Goal: Information Seeking & Learning: Learn about a topic

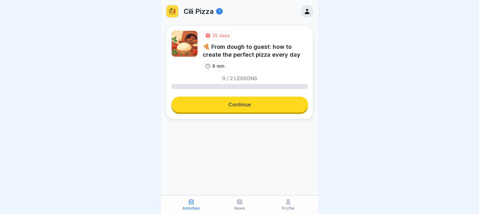
click at [235, 99] on link "Continue" at bounding box center [239, 105] width 137 height 16
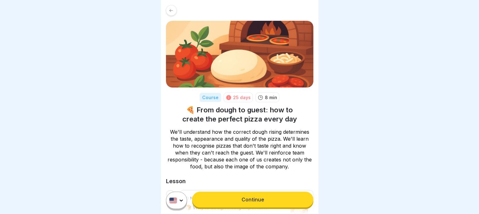
click at [251, 199] on link "Continue" at bounding box center [252, 200] width 121 height 16
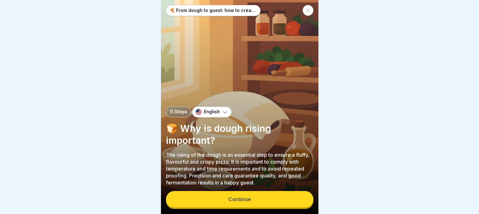
click at [251, 199] on button "Continue" at bounding box center [239, 199] width 147 height 16
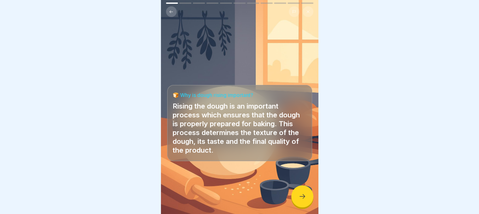
click at [304, 199] on icon at bounding box center [302, 197] width 8 height 8
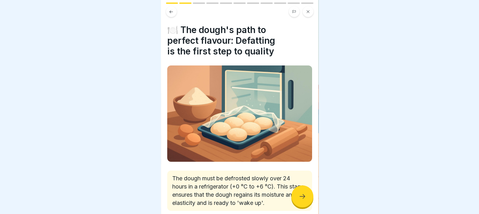
click at [304, 199] on icon at bounding box center [302, 197] width 8 height 8
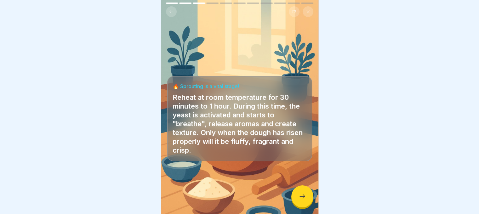
click at [304, 198] on div at bounding box center [302, 196] width 22 height 22
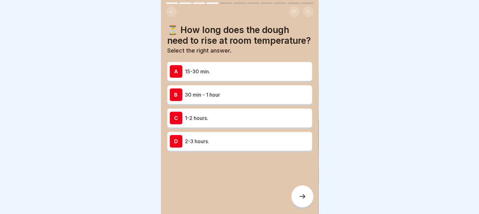
click at [304, 198] on div at bounding box center [302, 196] width 22 height 22
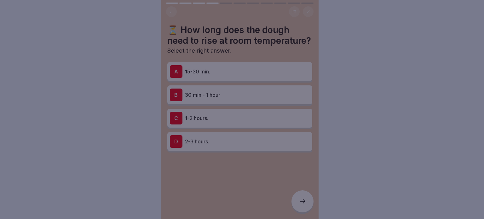
click at [304, 198] on div at bounding box center [242, 109] width 484 height 219
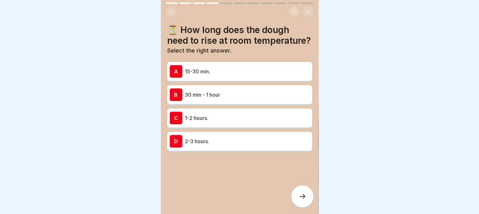
click at [208, 99] on p "30 min - 1 hour" at bounding box center [247, 95] width 125 height 8
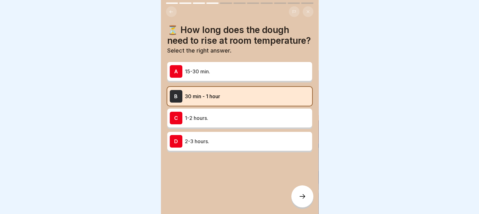
click at [299, 200] on icon at bounding box center [302, 197] width 8 height 8
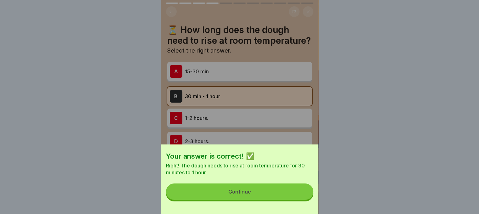
click at [301, 200] on button "Continue" at bounding box center [239, 192] width 147 height 16
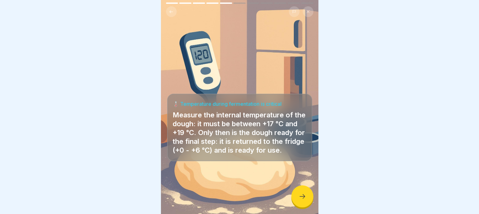
click at [301, 200] on icon at bounding box center [302, 197] width 8 height 8
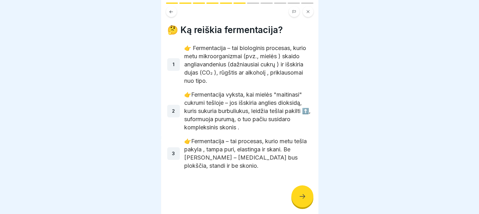
click at [301, 200] on icon at bounding box center [302, 197] width 8 height 8
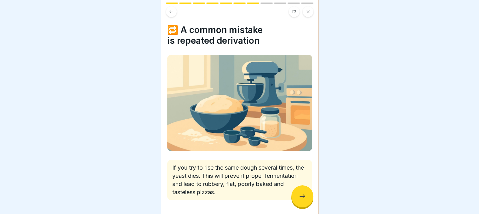
click at [301, 200] on icon at bounding box center [302, 197] width 8 height 8
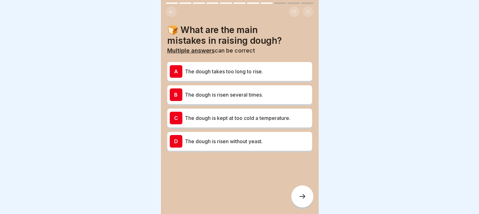
click at [301, 200] on icon at bounding box center [302, 197] width 8 height 8
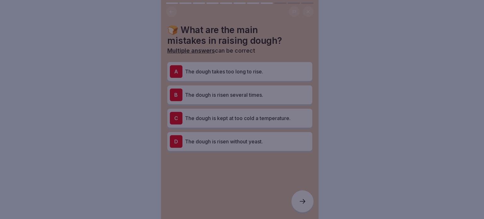
click at [301, 201] on div at bounding box center [242, 109] width 484 height 219
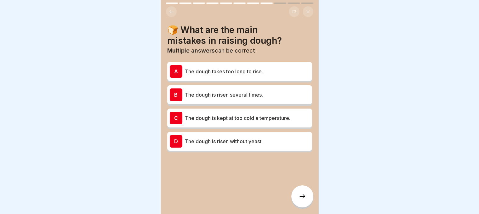
click at [243, 94] on p "The dough is risen several times." at bounding box center [247, 95] width 125 height 8
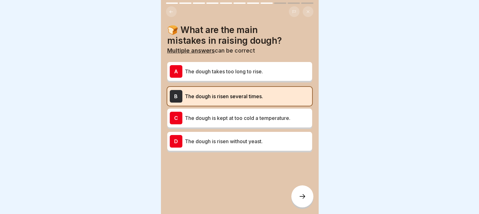
click at [296, 201] on div at bounding box center [302, 196] width 22 height 22
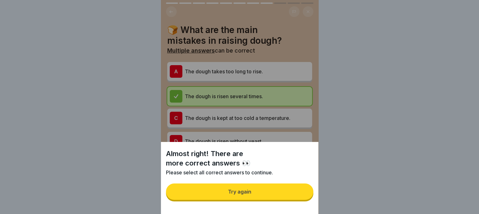
click at [298, 200] on button "Try again" at bounding box center [239, 192] width 147 height 16
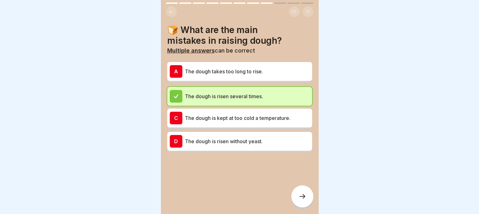
click at [275, 75] on p "The dough takes too long to rise." at bounding box center [247, 72] width 125 height 8
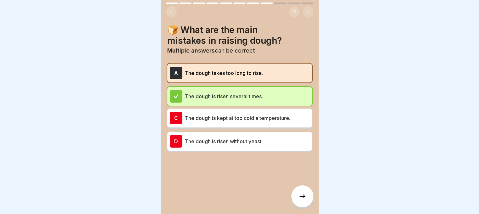
click at [298, 199] on icon at bounding box center [302, 197] width 8 height 8
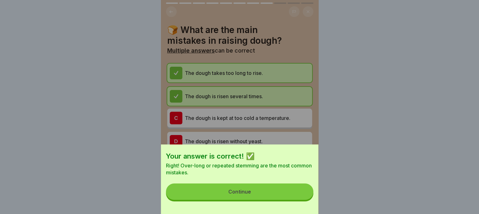
click at [298, 199] on button "Continue" at bounding box center [239, 192] width 147 height 16
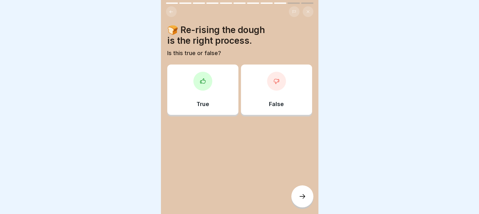
click at [288, 96] on div "False" at bounding box center [276, 90] width 71 height 50
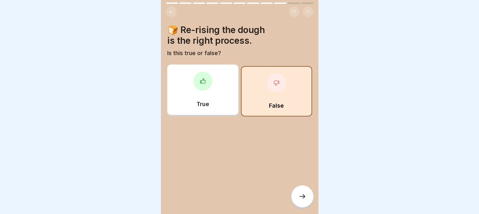
click at [296, 199] on div at bounding box center [302, 196] width 22 height 22
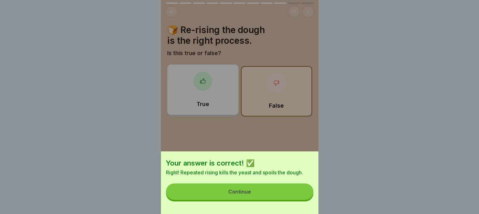
click at [272, 200] on button "Continue" at bounding box center [239, 192] width 147 height 16
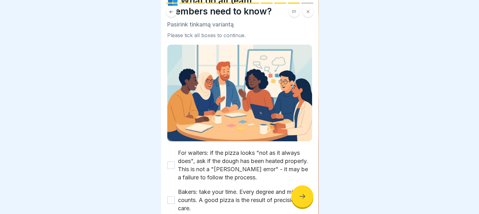
scroll to position [62, 0]
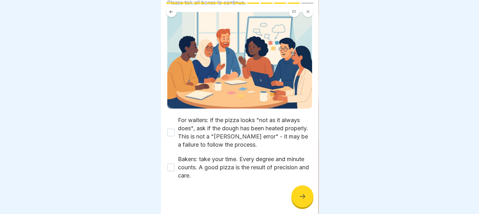
click at [174, 130] on button "For waiters: if the pizza looks "not as it always does", ask if the dough has b…" at bounding box center [171, 133] width 8 height 8
click at [174, 164] on button "Bakers: take your time. Every degree and minute counts. A good pizza is the res…" at bounding box center [171, 168] width 8 height 8
click at [298, 200] on icon at bounding box center [302, 197] width 8 height 8
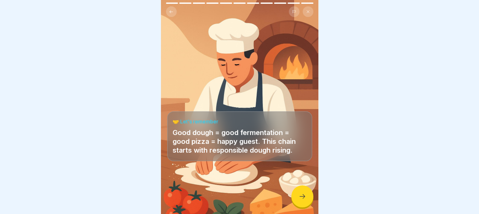
click at [298, 200] on icon at bounding box center [302, 197] width 8 height 8
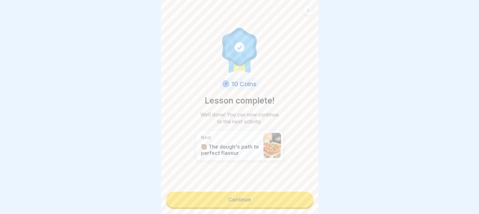
click at [298, 202] on link "Continue" at bounding box center [239, 200] width 147 height 16
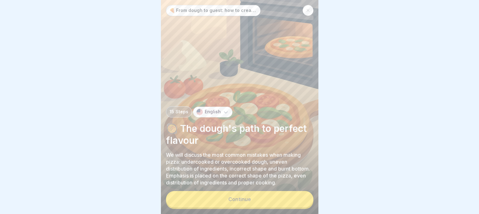
click at [298, 201] on button "Continue" at bounding box center [239, 199] width 147 height 16
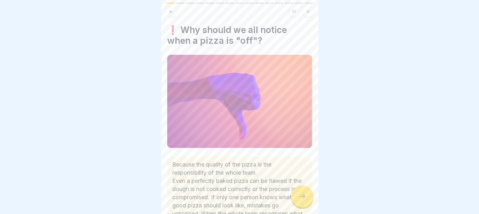
click at [298, 199] on icon at bounding box center [302, 197] width 8 height 8
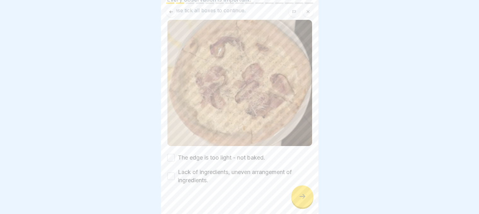
scroll to position [58, 0]
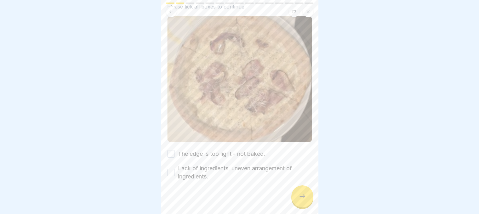
click at [173, 150] on button "The edge is too light - not baked." at bounding box center [171, 154] width 8 height 8
click at [170, 169] on button "Lack of ingredients, uneven arrangement of ingredients." at bounding box center [171, 173] width 8 height 8
click at [302, 200] on icon at bounding box center [302, 197] width 8 height 8
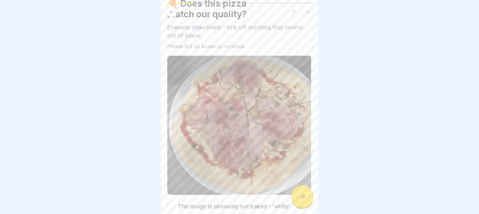
scroll to position [71, 0]
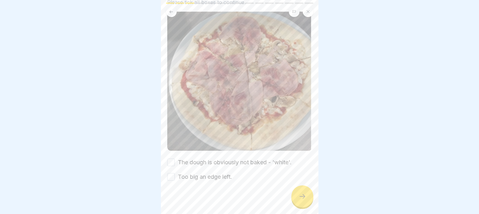
click at [173, 159] on button "The dough is obviously not baked - 'white'." at bounding box center [171, 163] width 8 height 8
click at [172, 173] on button "Too big an edge left." at bounding box center [171, 177] width 8 height 8
click at [294, 202] on div at bounding box center [302, 196] width 22 height 22
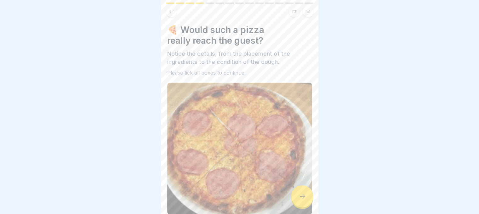
click at [301, 200] on icon at bounding box center [302, 197] width 8 height 8
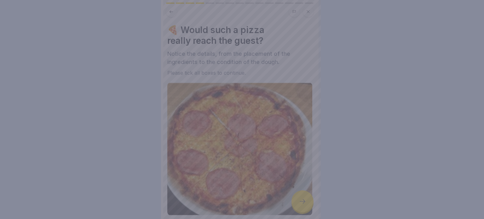
click at [299, 200] on div at bounding box center [242, 109] width 484 height 219
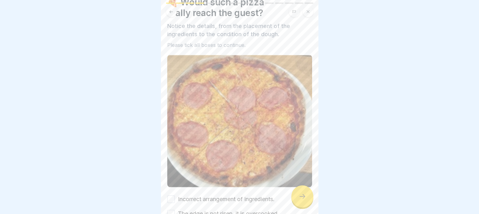
scroll to position [65, 0]
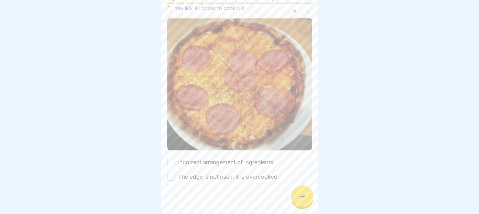
click at [240, 158] on label "Incorrect arrangement of ingredients." at bounding box center [226, 162] width 97 height 8
click at [175, 159] on button "Incorrect arrangement of ingredients." at bounding box center [171, 163] width 8 height 8
click at [232, 173] on label "The edge is not risen, it is overcooked." at bounding box center [228, 177] width 101 height 8
click at [175, 173] on button "The edge is not risen, it is overcooked." at bounding box center [171, 177] width 8 height 8
click at [309, 210] on div "🍕 Would such a pizza really reach the guest? Notice the details, from the place…" at bounding box center [239, 107] width 157 height 214
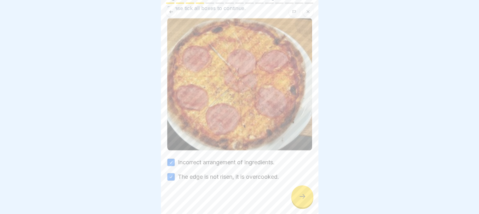
click at [305, 200] on icon at bounding box center [302, 197] width 8 height 8
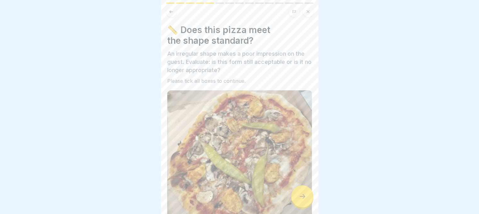
click at [304, 200] on icon at bounding box center [302, 197] width 8 height 8
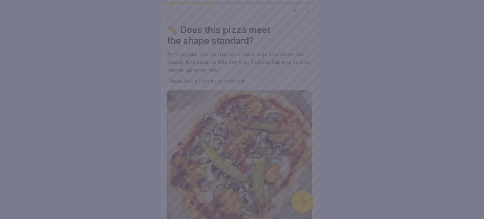
click at [303, 203] on div at bounding box center [242, 109] width 484 height 219
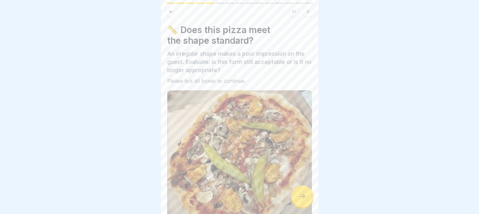
scroll to position [88, 0]
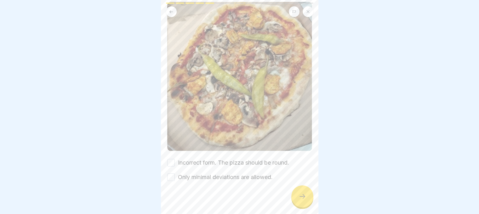
click at [245, 159] on label "Incorrect form. The pizza should be round." at bounding box center [233, 163] width 111 height 8
click at [175, 159] on button "Incorrect form. The pizza should be round." at bounding box center [171, 163] width 8 height 8
click at [246, 173] on label "Only minimal deviations are allowed." at bounding box center [225, 177] width 95 height 8
click at [175, 173] on button "Only minimal deviations are allowed." at bounding box center [171, 177] width 8 height 8
click at [306, 194] on div at bounding box center [302, 196] width 22 height 22
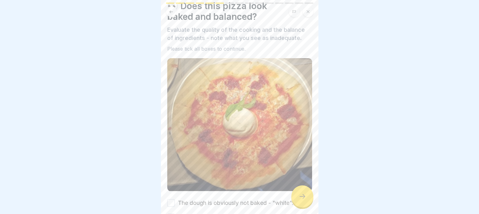
scroll to position [65, 0]
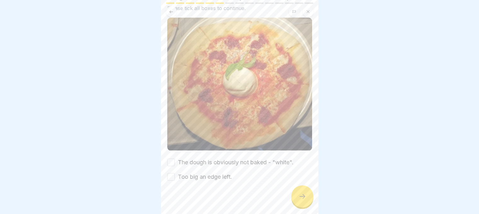
click at [236, 158] on label "The dough is obviously not baked - "white"." at bounding box center [236, 162] width 116 height 8
click at [175, 159] on button "The dough is obviously not baked - "white"." at bounding box center [171, 163] width 8 height 8
drag, startPoint x: 231, startPoint y: 174, endPoint x: 271, endPoint y: 187, distance: 41.9
click at [231, 175] on label "Too big an edge left." at bounding box center [205, 177] width 54 height 8
click at [175, 175] on button "Too big an edge left." at bounding box center [171, 177] width 8 height 8
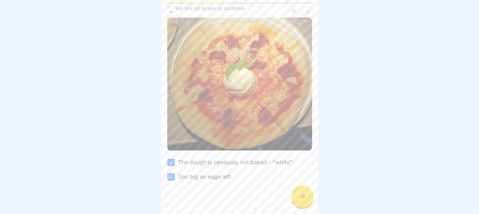
click at [306, 203] on div at bounding box center [302, 196] width 22 height 22
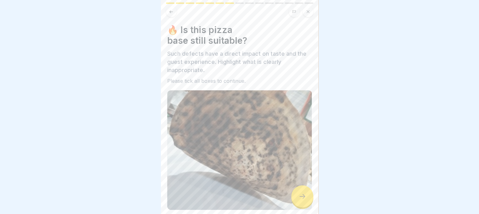
click at [307, 197] on div at bounding box center [302, 196] width 22 height 22
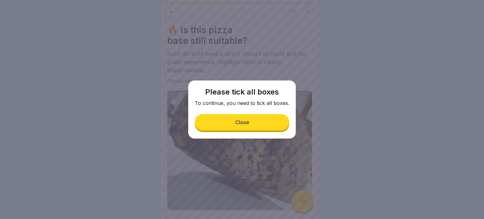
click at [269, 117] on button "Close" at bounding box center [242, 122] width 94 height 16
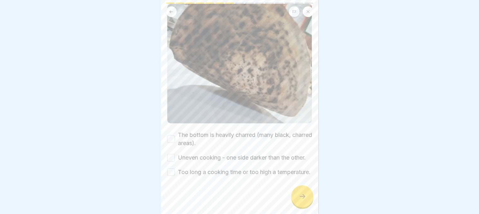
scroll to position [5, 0]
click at [237, 131] on label "The bottom is heavily charred (many black, charred areas)." at bounding box center [245, 139] width 134 height 16
click at [175, 135] on button "The bottom is heavily charred (many black, charred areas)." at bounding box center [171, 139] width 8 height 8
click at [235, 150] on div "The bottom is heavily charred (many black, charred areas). Uneven cooking - one…" at bounding box center [239, 153] width 145 height 45
click at [236, 154] on label "Uneven cooking - one side darker than the other." at bounding box center [242, 158] width 128 height 8
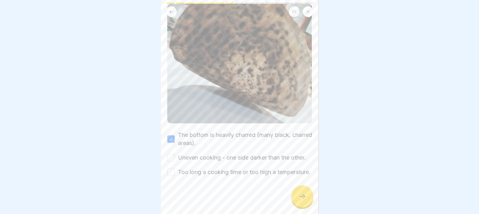
click at [175, 154] on button "Uneven cooking - one side darker than the other." at bounding box center [171, 158] width 8 height 8
click at [238, 168] on label "Too long a cooking time or too high a temperature." at bounding box center [244, 172] width 133 height 8
click at [175, 168] on button "Too long a cooking time or too high a temperature." at bounding box center [171, 172] width 8 height 8
click at [303, 204] on div at bounding box center [302, 196] width 22 height 22
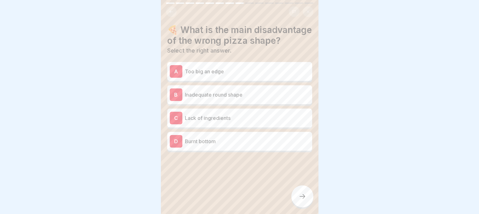
click at [238, 96] on div "B Inadequate round shape" at bounding box center [240, 94] width 140 height 13
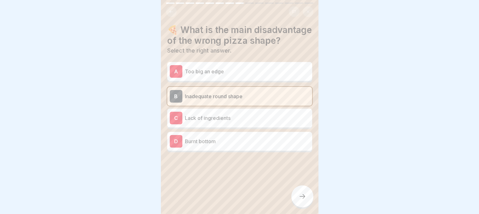
click at [302, 192] on div at bounding box center [302, 196] width 22 height 22
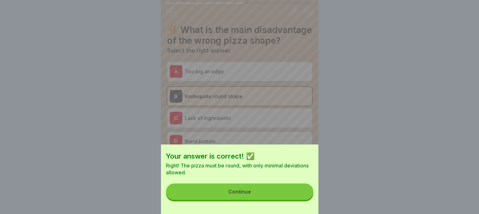
click at [300, 194] on button "Continue" at bounding box center [239, 192] width 147 height 16
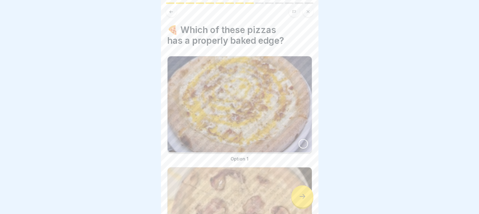
click at [301, 139] on div at bounding box center [302, 143] width 9 height 9
click at [306, 196] on div at bounding box center [302, 196] width 22 height 22
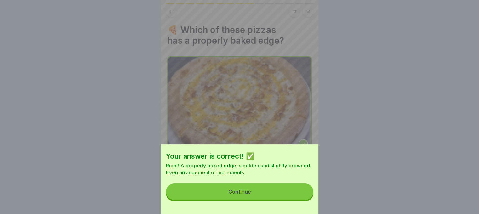
click at [281, 209] on div "Your answer is correct! ✅ Right! A properly baked edge is golden and slightly b…" at bounding box center [239, 179] width 157 height 70
click at [281, 200] on button "Continue" at bounding box center [239, 192] width 147 height 16
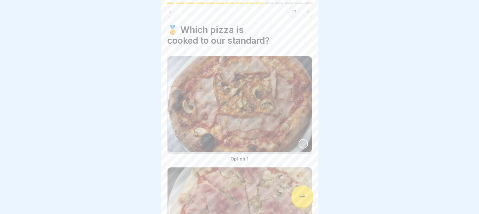
click at [300, 139] on div at bounding box center [302, 143] width 9 height 9
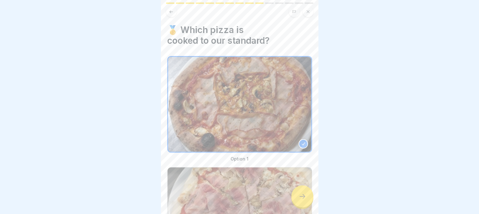
click at [300, 200] on icon at bounding box center [302, 197] width 8 height 8
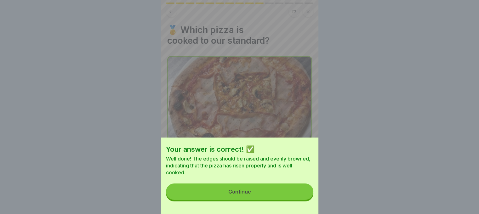
click at [290, 196] on button "Continue" at bounding box center [239, 192] width 147 height 16
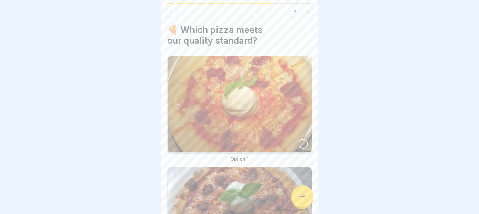
click at [296, 172] on img at bounding box center [239, 215] width 144 height 96
click at [306, 202] on div at bounding box center [302, 196] width 22 height 22
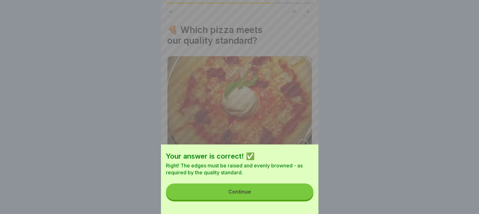
click at [305, 200] on button "Continue" at bounding box center [239, 192] width 147 height 16
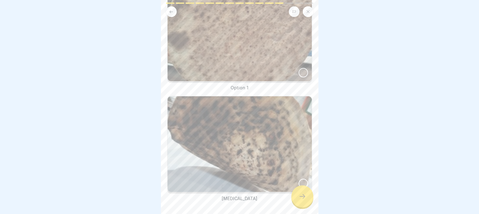
scroll to position [90, 0]
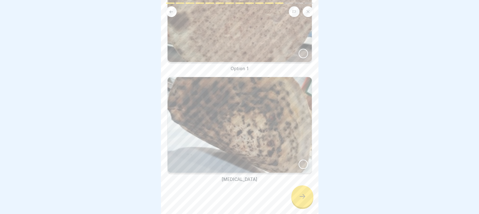
click at [300, 49] on div at bounding box center [302, 53] width 9 height 9
click at [302, 193] on div at bounding box center [302, 196] width 22 height 22
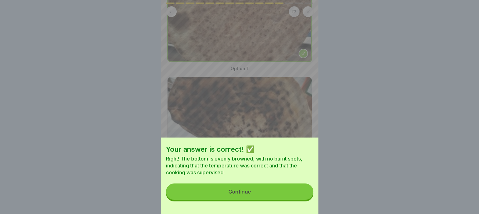
click at [301, 192] on button "Continue" at bounding box center [239, 192] width 147 height 16
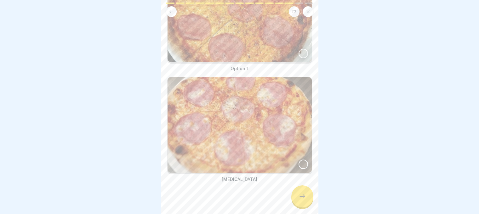
click at [298, 160] on div at bounding box center [302, 164] width 9 height 9
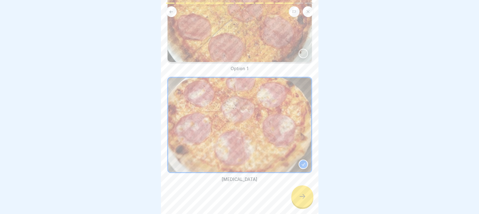
click at [303, 196] on icon at bounding box center [302, 197] width 8 height 8
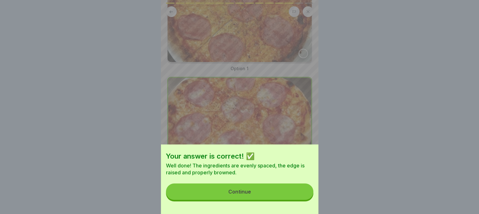
click at [303, 194] on button "Continue" at bounding box center [239, 192] width 147 height 16
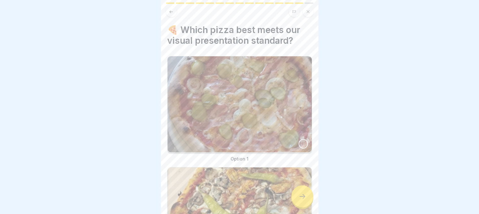
click at [299, 139] on div at bounding box center [302, 143] width 9 height 9
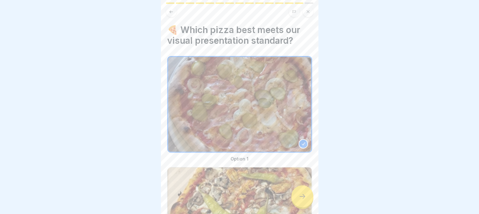
click at [308, 200] on div at bounding box center [302, 196] width 22 height 22
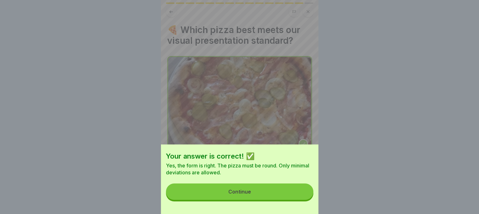
click at [305, 196] on button "Continue" at bounding box center [239, 192] width 147 height 16
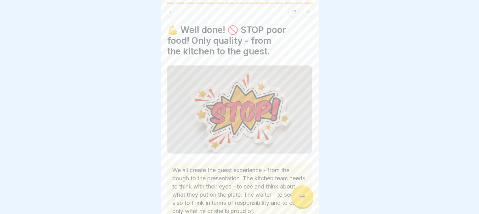
click at [301, 195] on icon at bounding box center [302, 197] width 8 height 8
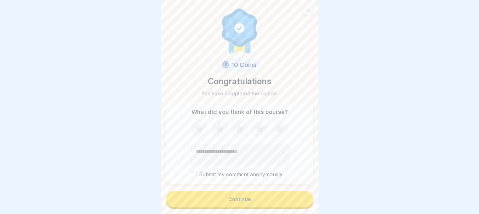
click at [301, 195] on button "Continue" at bounding box center [239, 199] width 147 height 16
